Goal: Use online tool/utility

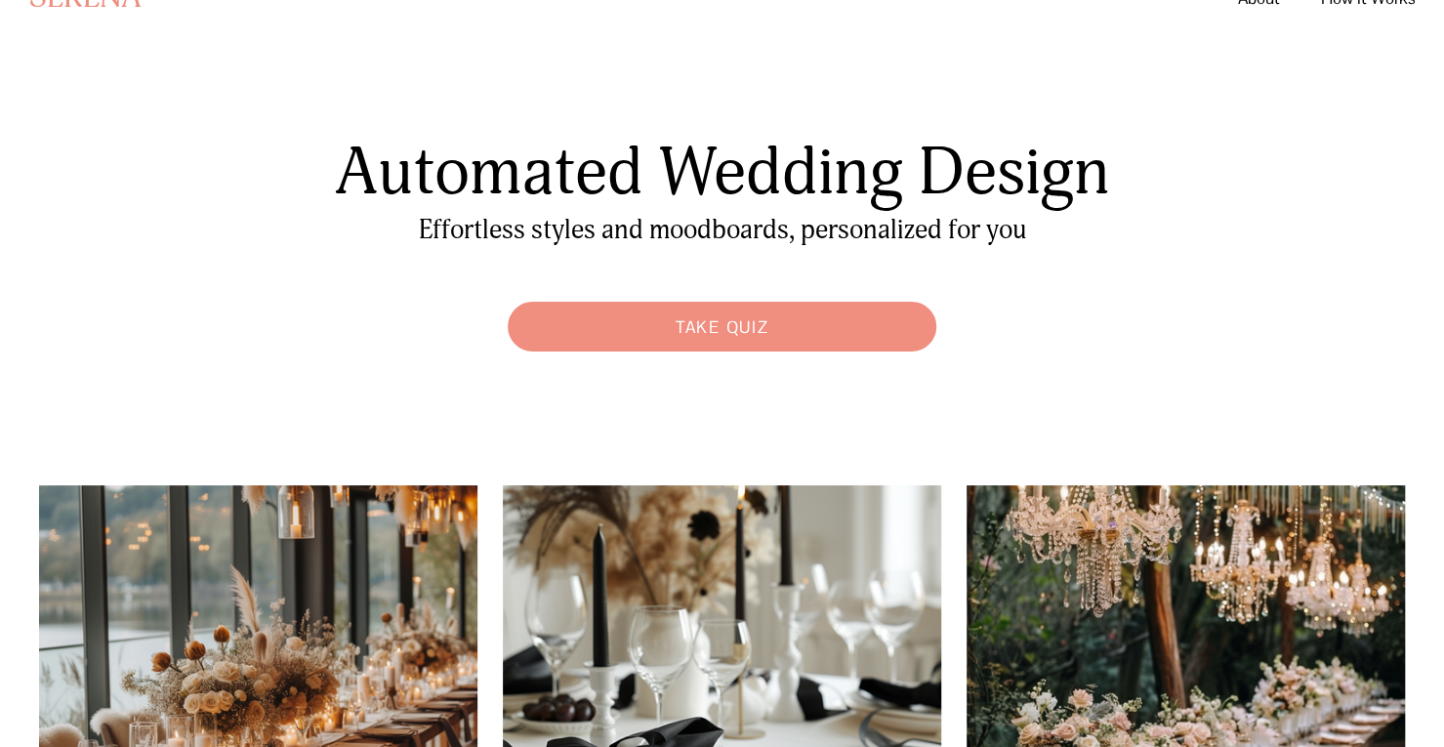
scroll to position [30, 0]
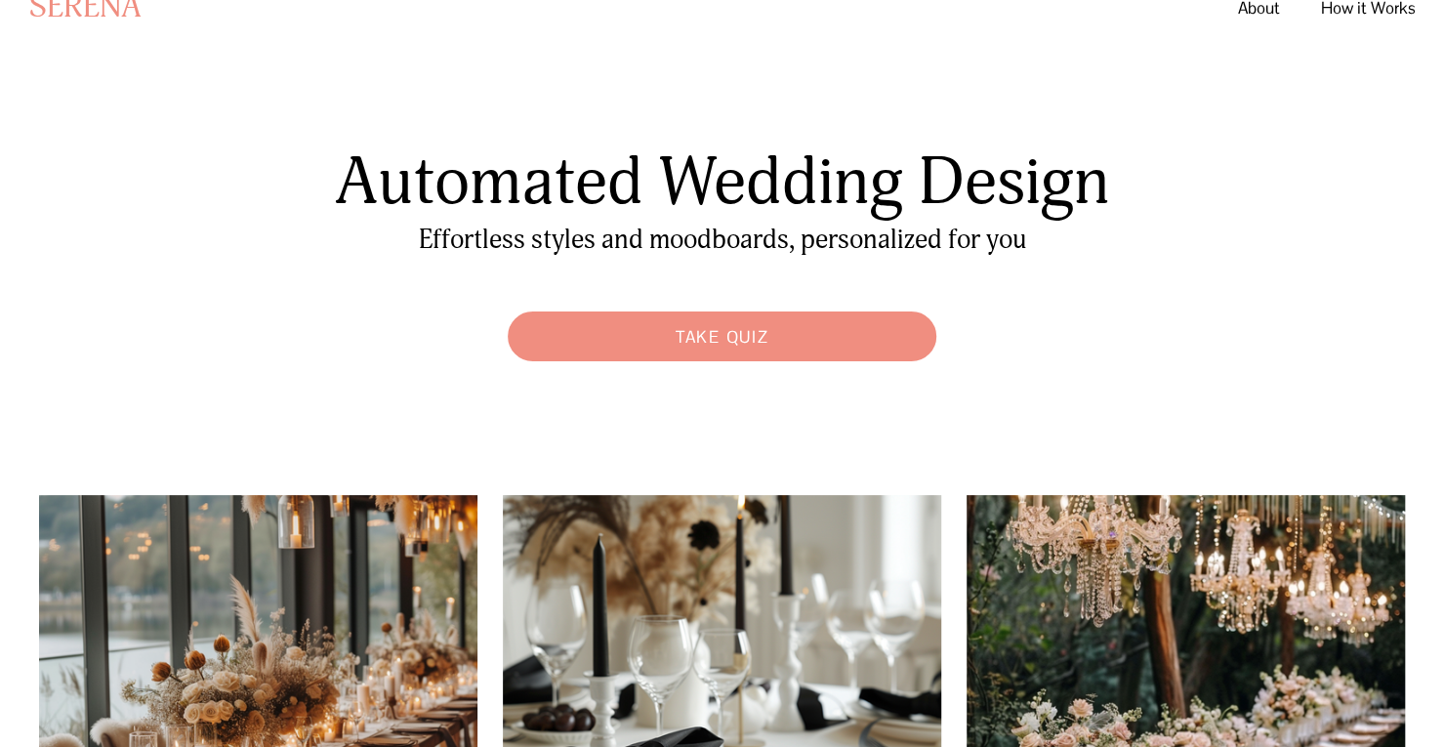
click at [621, 319] on link "Take Quiz" at bounding box center [722, 336] width 448 height 69
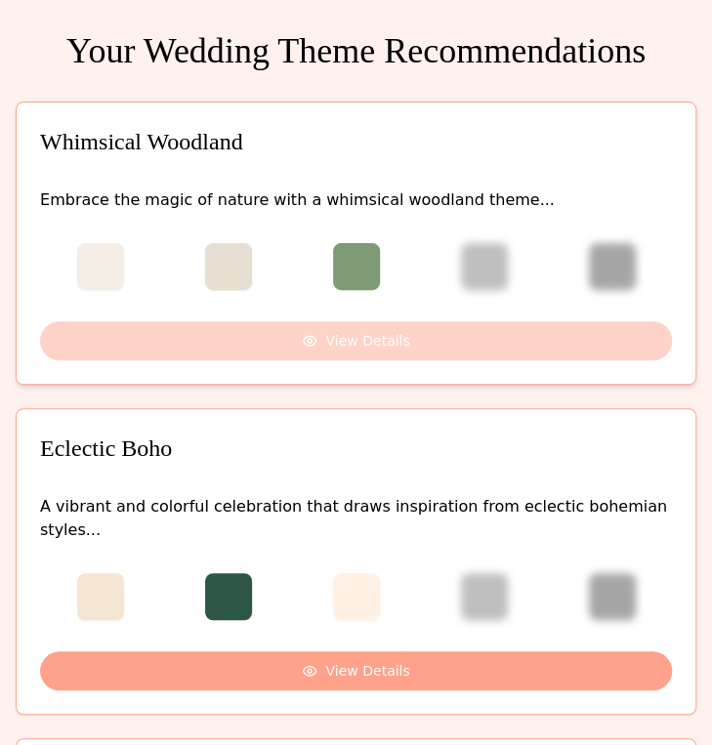
click at [331, 347] on button "View Details" at bounding box center [356, 340] width 632 height 39
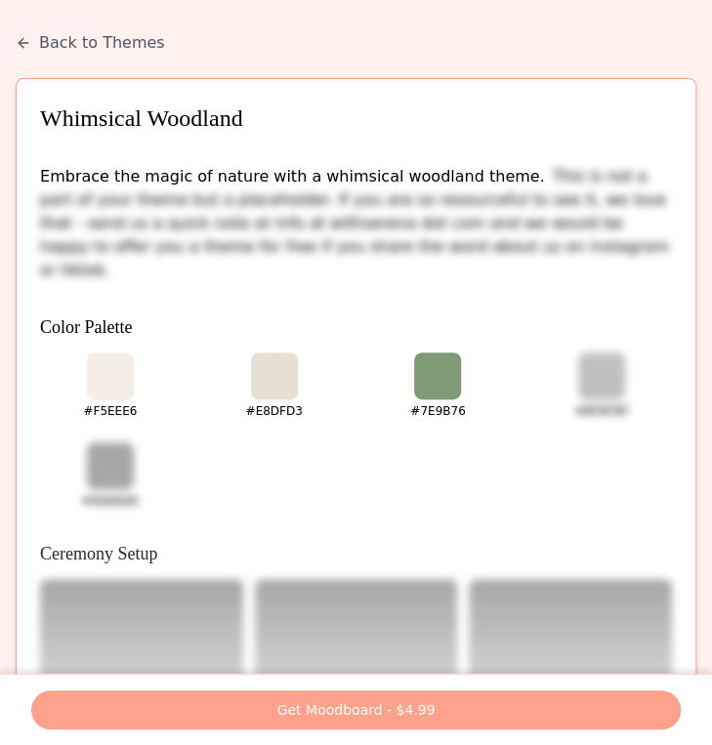
scroll to position [1, 0]
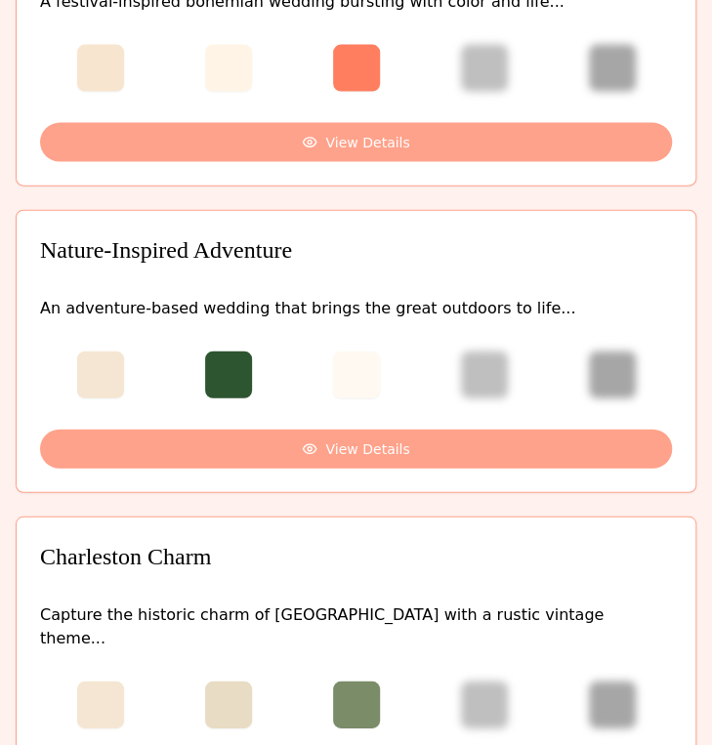
scroll to position [1427, 0]
